Goal: Find specific page/section: Find specific page/section

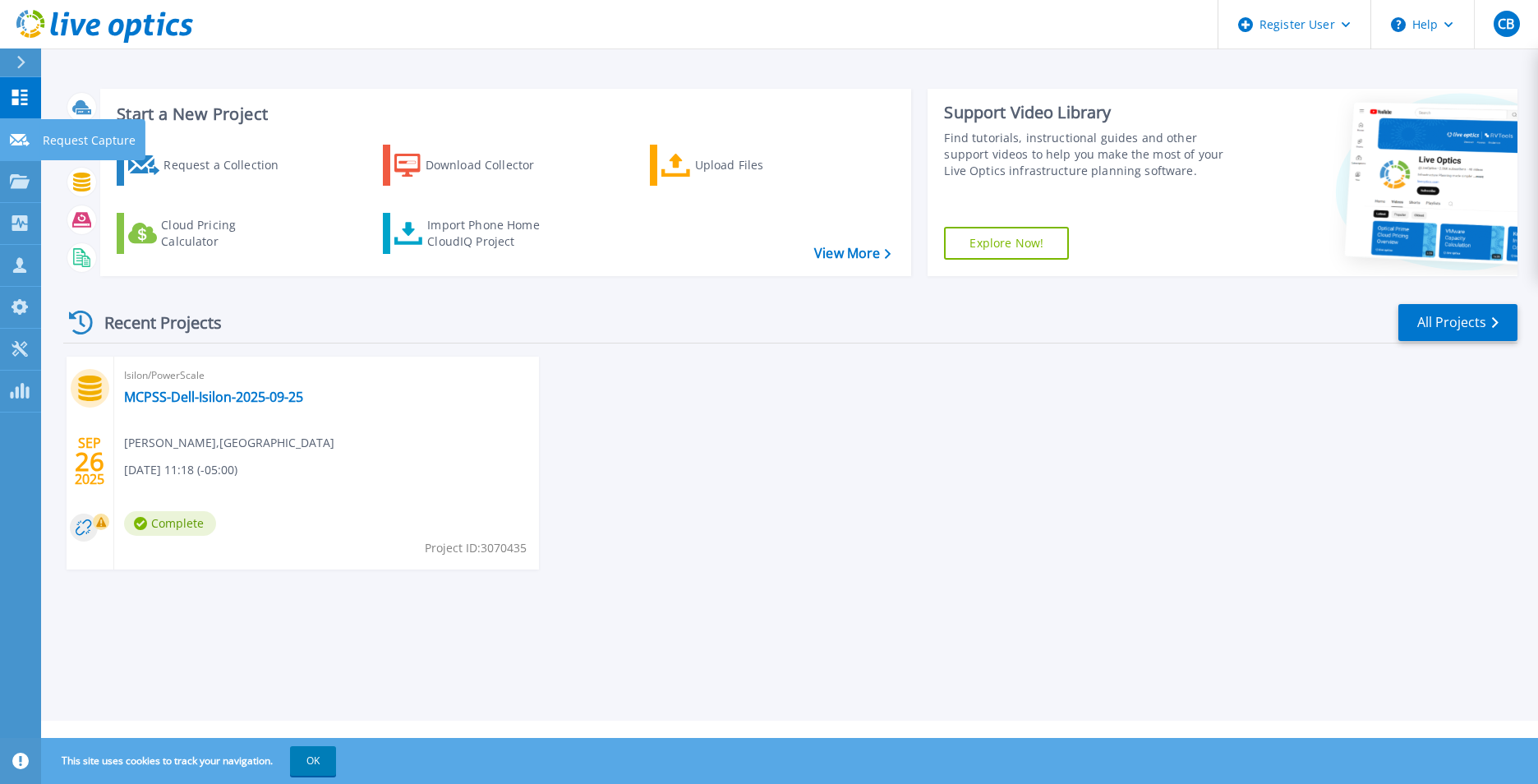
click at [26, 141] on icon at bounding box center [19, 140] width 19 height 12
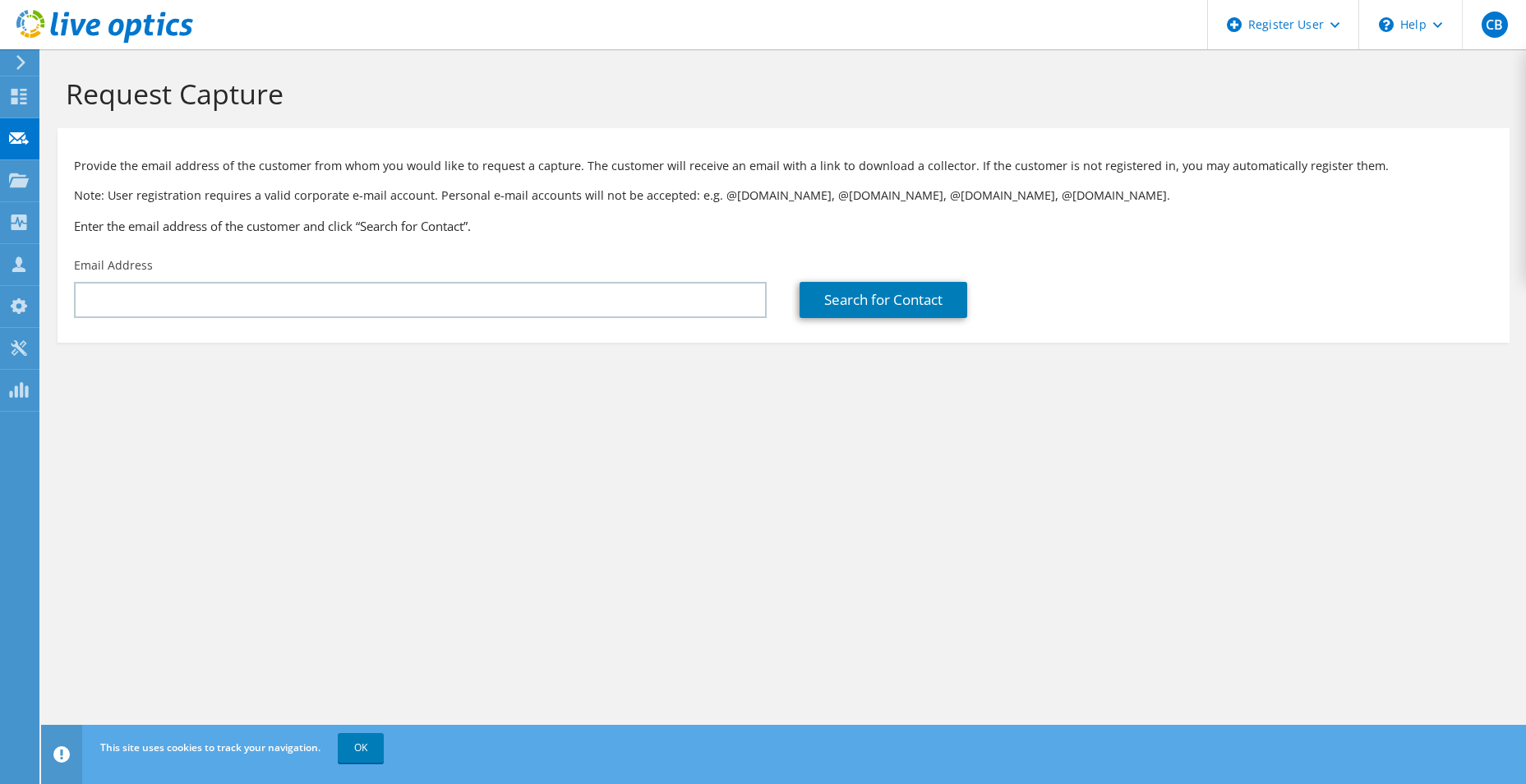
click at [18, 61] on icon at bounding box center [20, 63] width 12 height 15
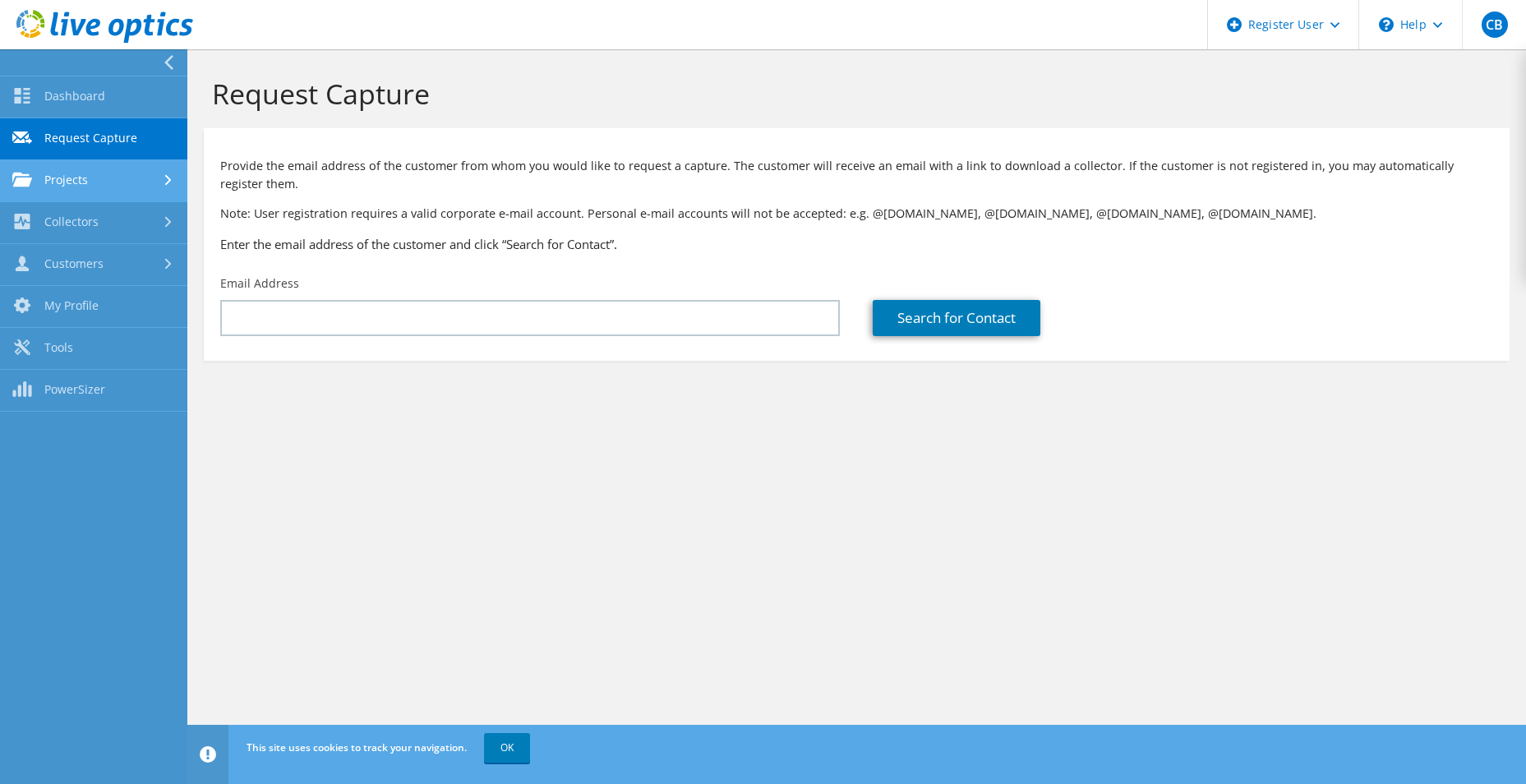
click at [131, 180] on link "Projects" at bounding box center [93, 180] width 188 height 42
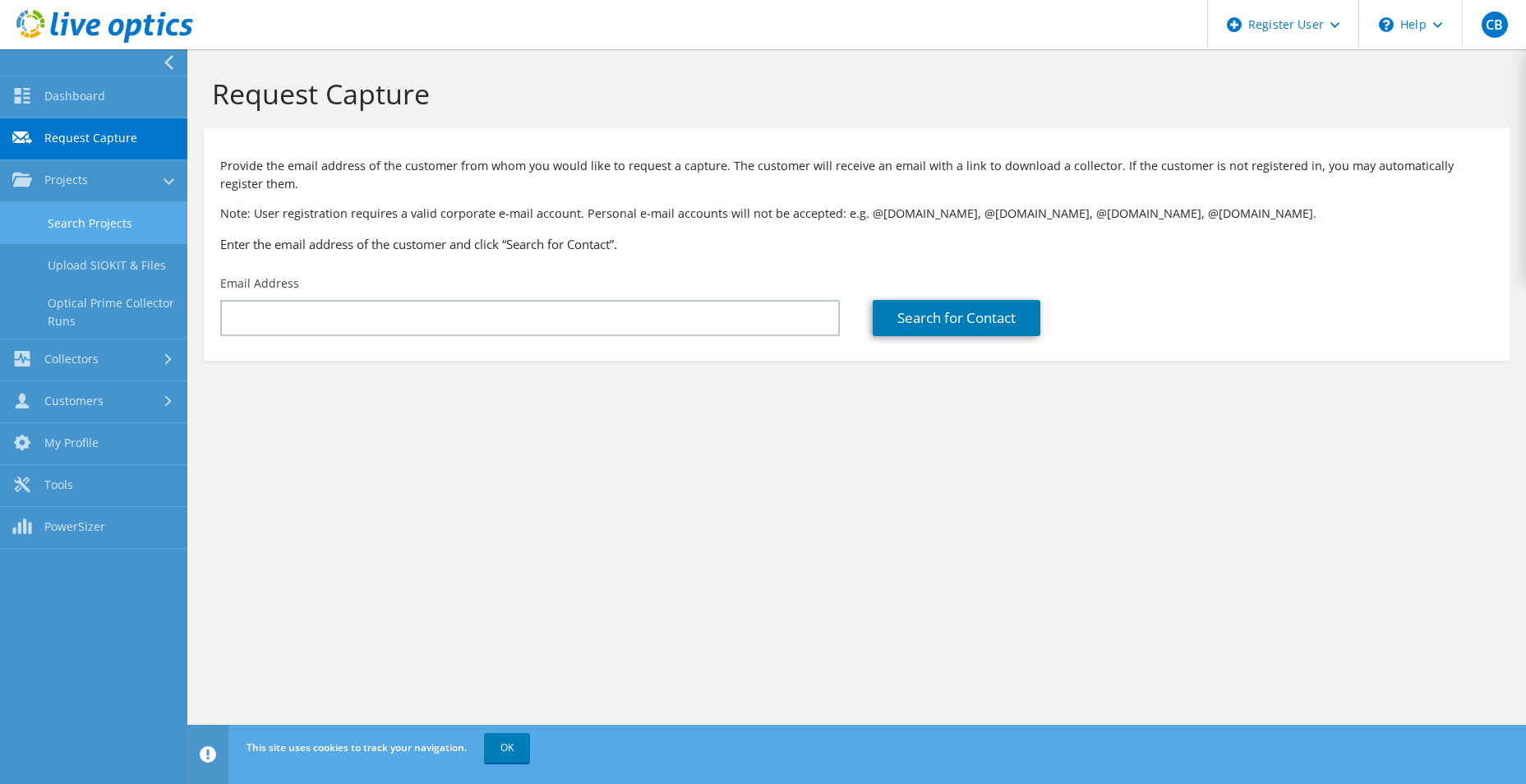
click at [150, 225] on link "Search Projects" at bounding box center [93, 223] width 188 height 42
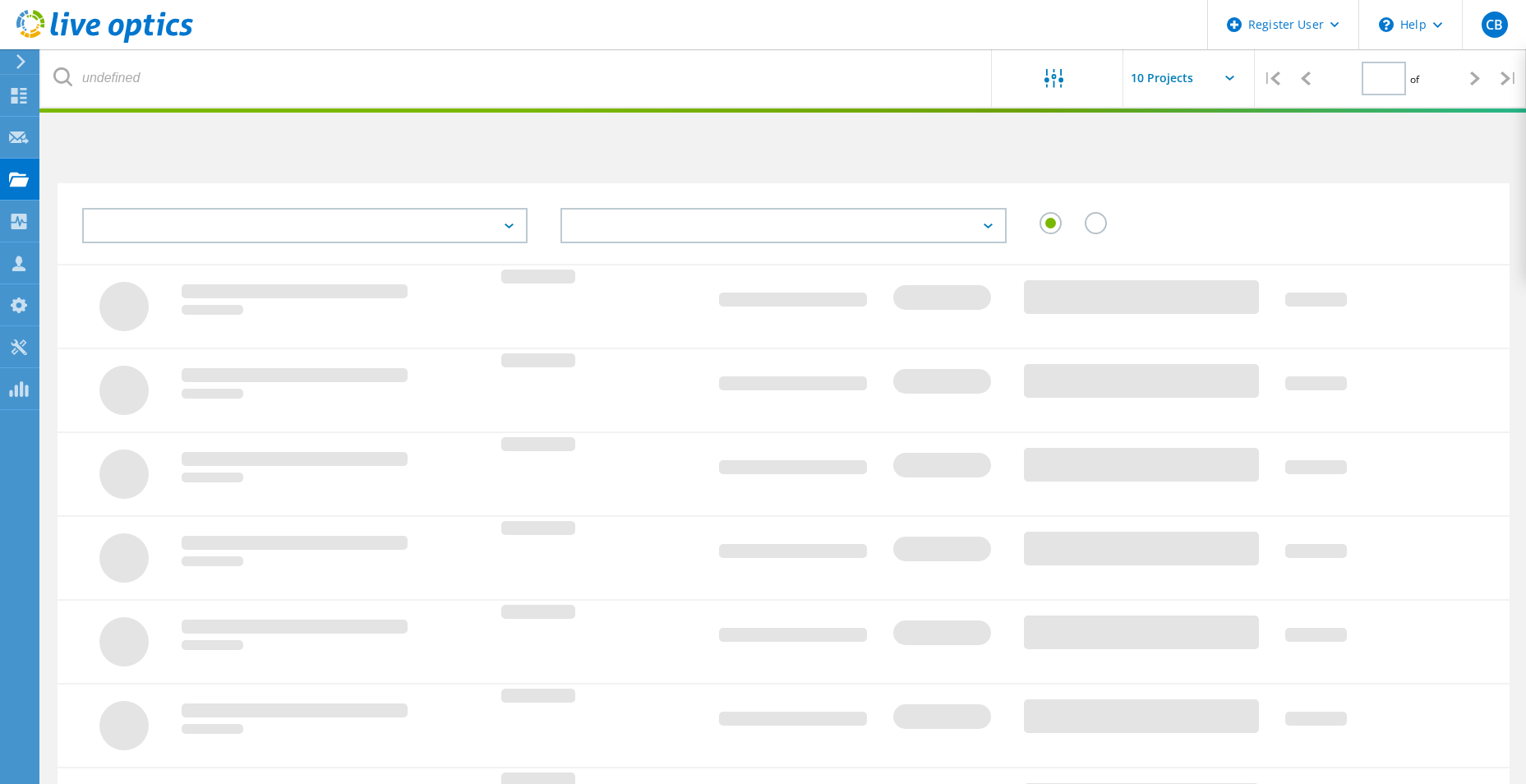
type input "1"
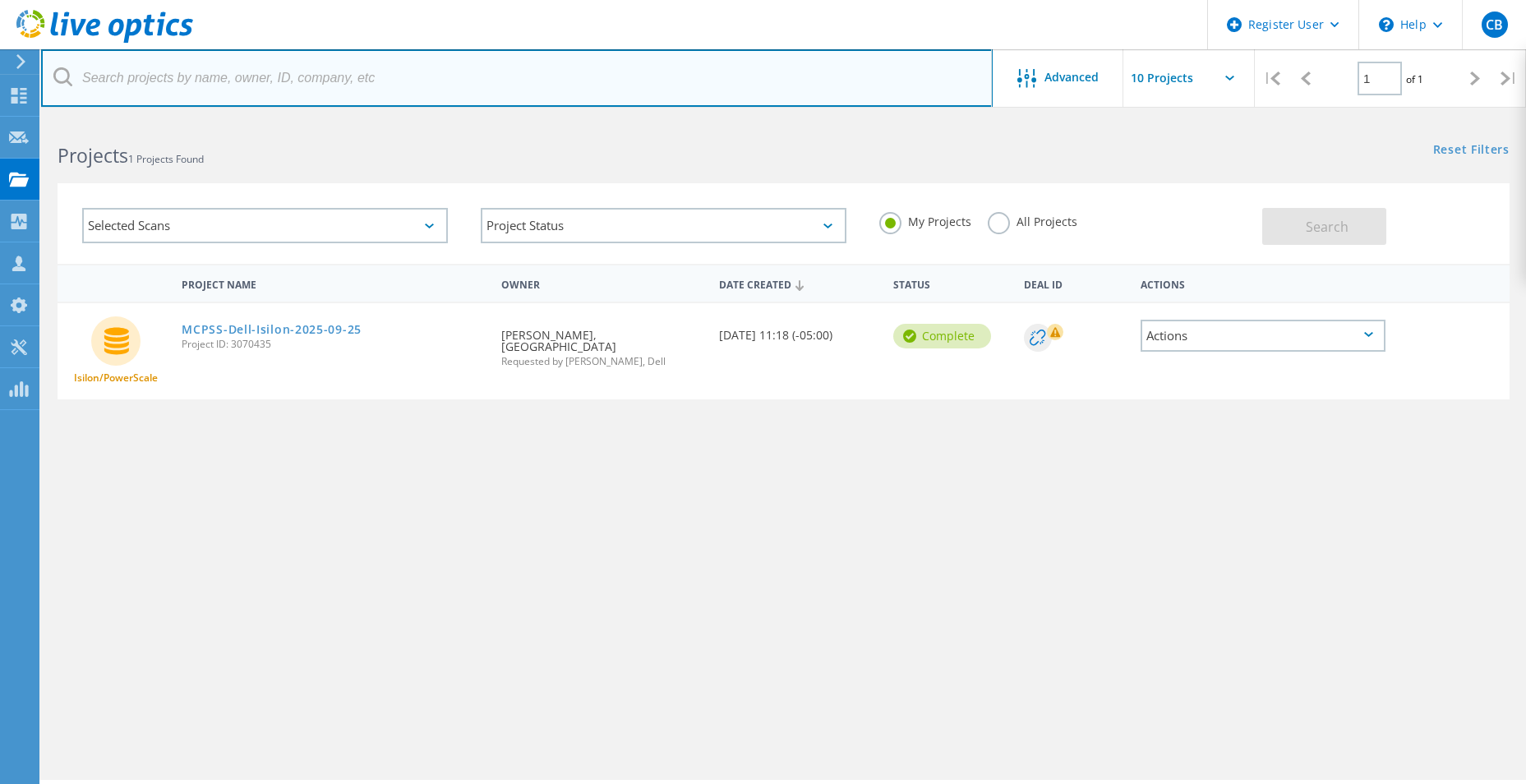
click at [265, 85] on input "text" at bounding box center [516, 78] width 952 height 57
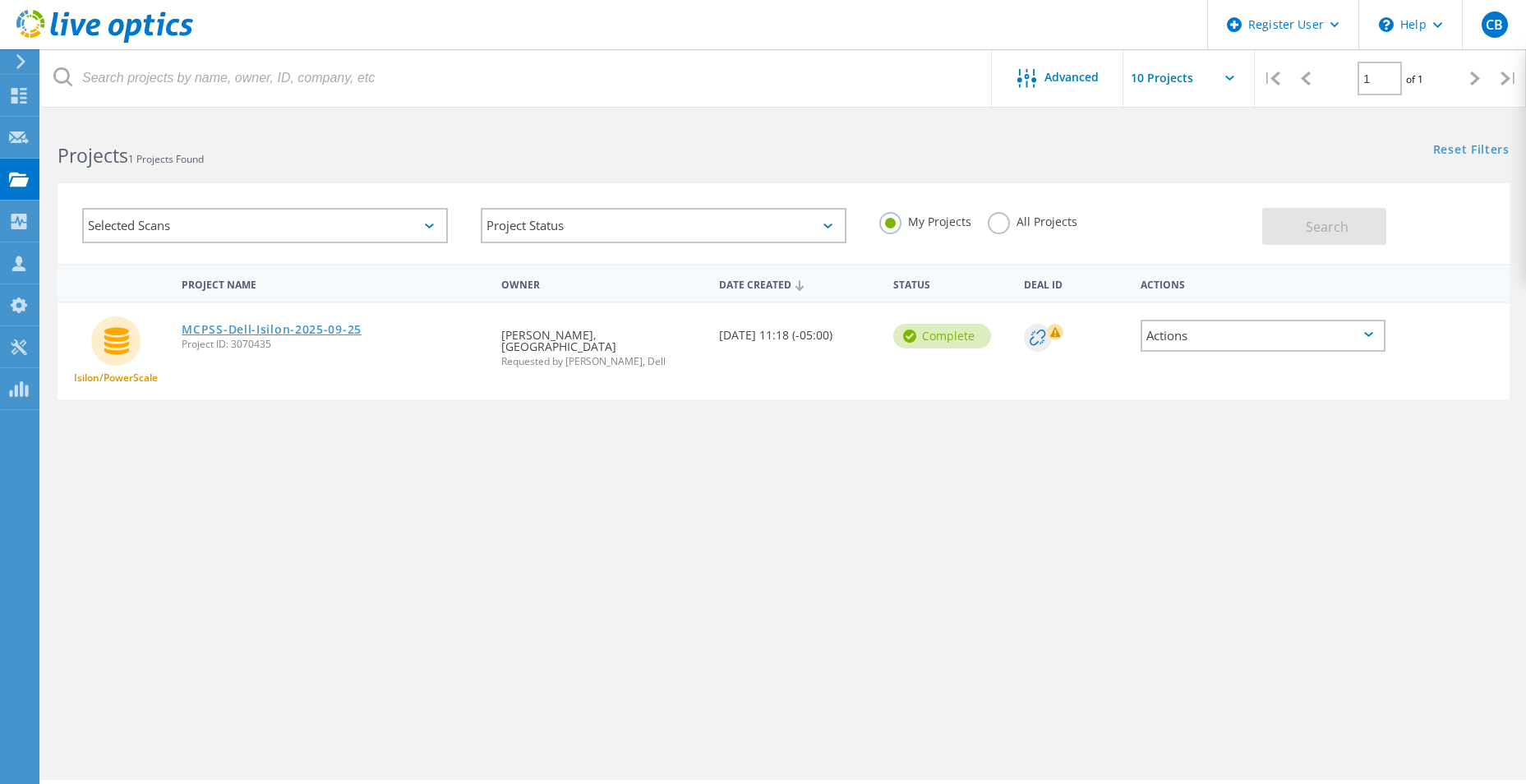
click at [247, 331] on link "MCPSS-Dell-Isilon-2025-09-25" at bounding box center [271, 329] width 180 height 11
